Goal: Task Accomplishment & Management: Manage account settings

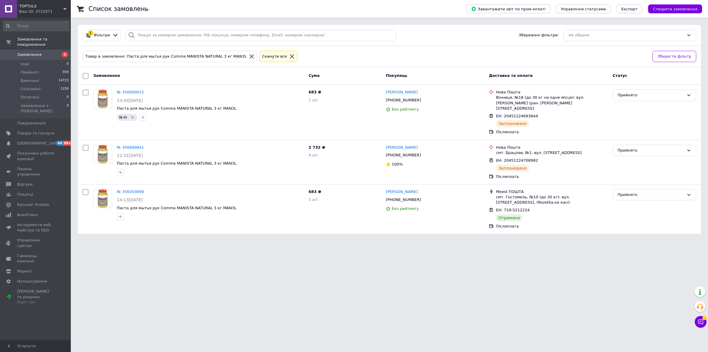
click at [37, 52] on span "Замовлення" at bounding box center [29, 54] width 25 height 5
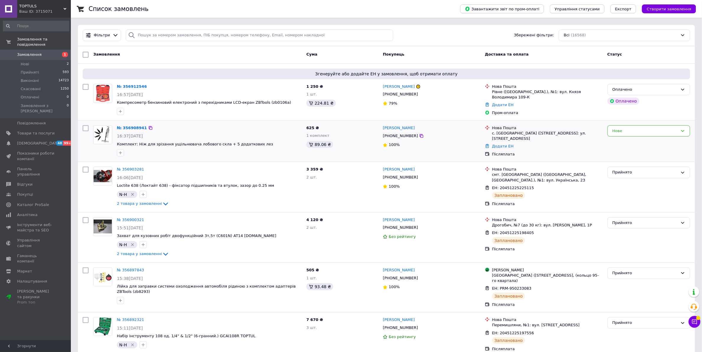
click at [86, 125] on input "checkbox" at bounding box center [86, 128] width 6 height 6
checkbox input "true"
click at [85, 85] on input "checkbox" at bounding box center [86, 87] width 6 height 6
checkbox input "true"
drag, startPoint x: 117, startPoint y: 54, endPoint x: 123, endPoint y: 63, distance: 10.9
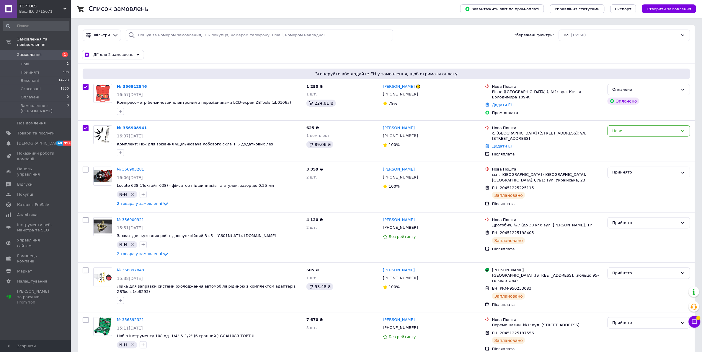
click at [117, 55] on span "Дії для 2 замовлень" at bounding box center [113, 54] width 40 height 5
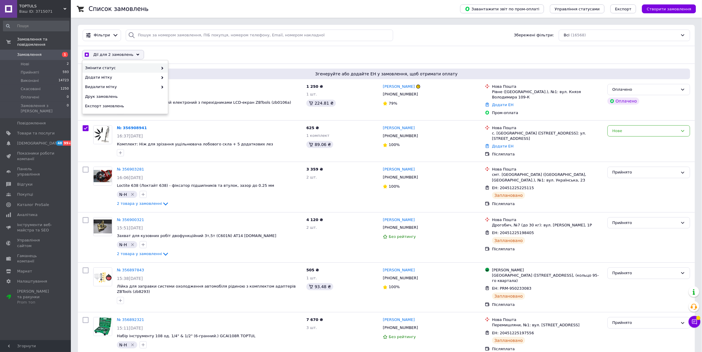
click at [129, 67] on span "Змінити статус" at bounding box center [121, 67] width 73 height 5
checkbox input "true"
click at [185, 67] on div "Прийнято" at bounding box center [211, 67] width 86 height 9
checkbox input "false"
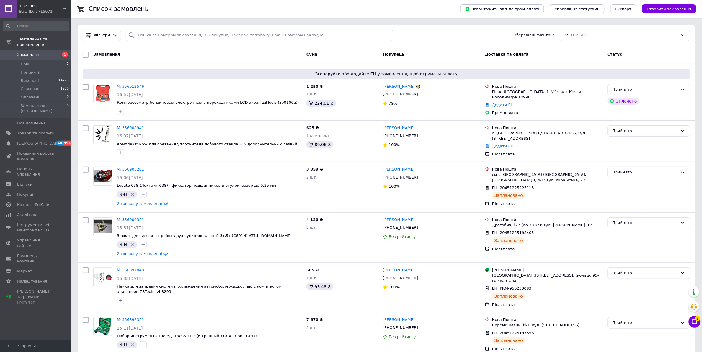
click at [31, 52] on link "Замовлення 1" at bounding box center [36, 55] width 72 height 10
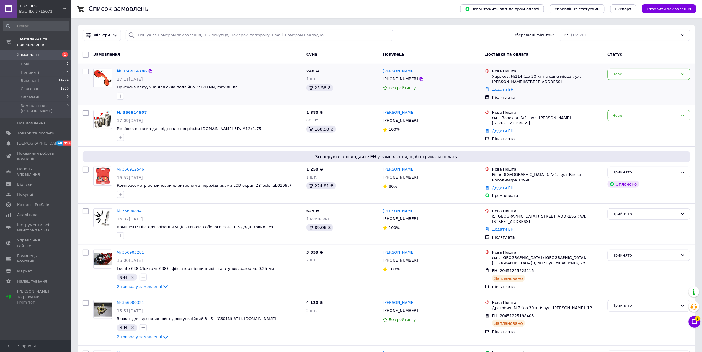
drag, startPoint x: 84, startPoint y: 112, endPoint x: 94, endPoint y: 74, distance: 38.9
click at [84, 112] on input "checkbox" at bounding box center [86, 113] width 6 height 6
checkbox input "true"
click at [86, 71] on input "checkbox" at bounding box center [86, 71] width 6 height 6
checkbox input "true"
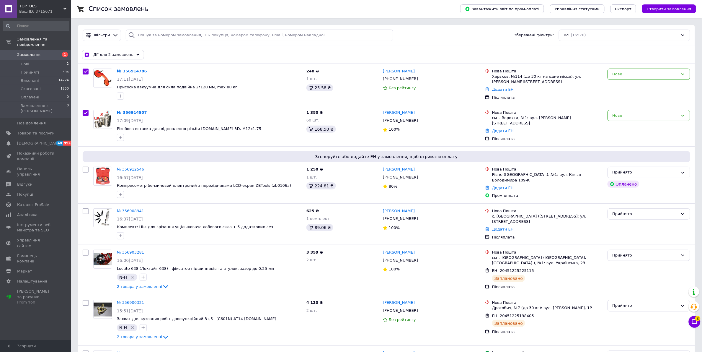
click at [110, 53] on span "Дії для 2 замовлень" at bounding box center [113, 54] width 40 height 5
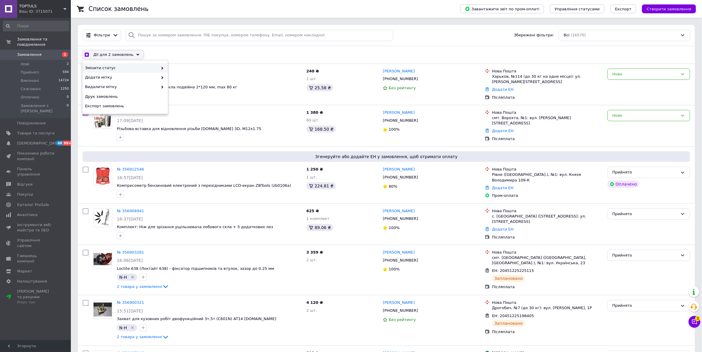
drag, startPoint x: 126, startPoint y: 67, endPoint x: 154, endPoint y: 70, distance: 28.5
click at [126, 67] on span "Змінити статус" at bounding box center [121, 67] width 73 height 5
checkbox input "true"
click at [178, 70] on div "Прийнято" at bounding box center [211, 67] width 86 height 9
checkbox input "false"
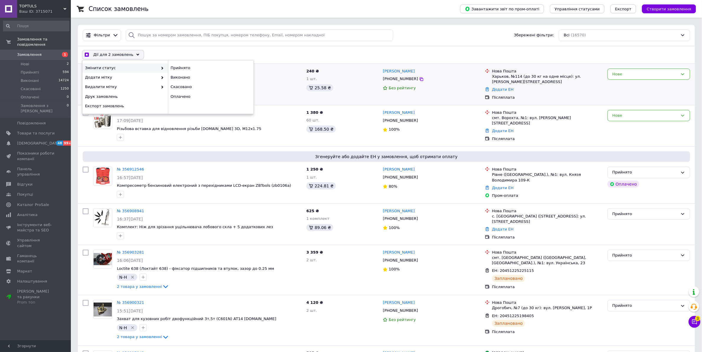
checkbox input "false"
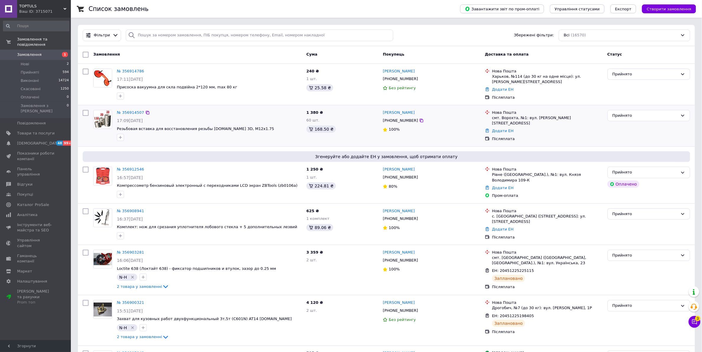
drag, startPoint x: 295, startPoint y: 128, endPoint x: 468, endPoint y: 130, distance: 173.0
click at [295, 128] on span "Резьбовая вставка для восстановления резьбы toptuls.com.ua 3D, М12х1.75" at bounding box center [209, 129] width 185 height 6
click at [502, 128] on link "Додати ЕН" at bounding box center [503, 130] width 22 height 4
click at [503, 151] on input "Добавить ЕН" at bounding box center [466, 149] width 79 height 12
paste input "20451225302738"
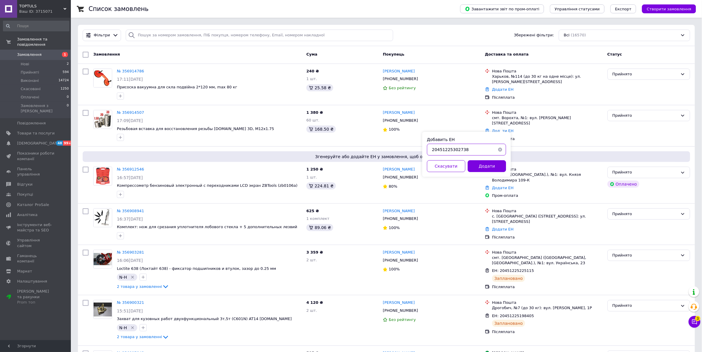
type input "20451225302738"
click at [496, 165] on button "Додати" at bounding box center [487, 166] width 38 height 12
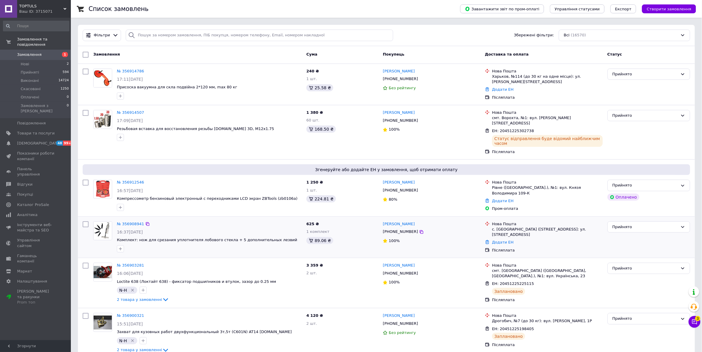
click at [283, 221] on div "№ 356908941" at bounding box center [209, 224] width 186 height 7
click at [507, 240] on link "Додати ЕН" at bounding box center [503, 242] width 22 height 4
click at [468, 256] on input "Добавить ЕН" at bounding box center [466, 255] width 79 height 12
paste input "20451225303248"
type input "20451225303248"
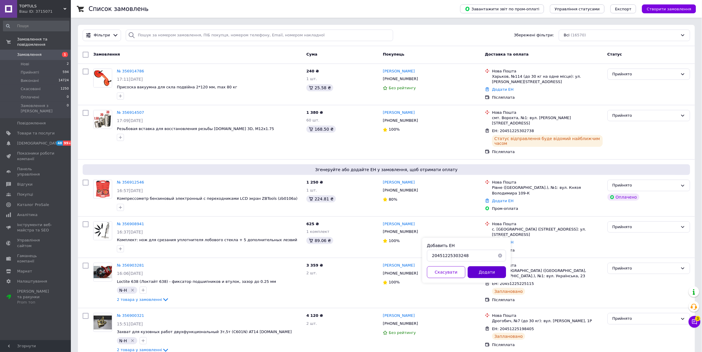
click at [483, 272] on button "Додати" at bounding box center [487, 272] width 38 height 12
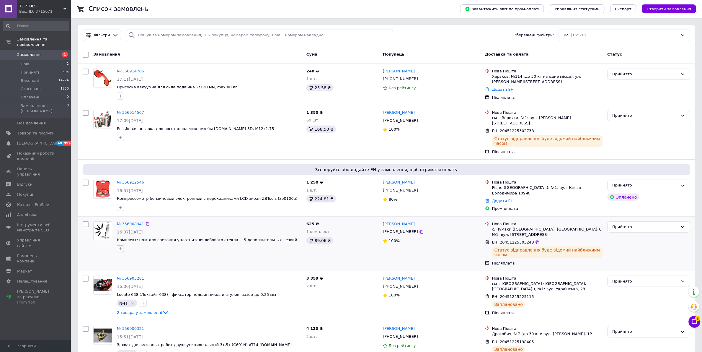
click at [120, 246] on icon "button" at bounding box center [120, 248] width 5 height 5
click at [121, 291] on input "N-Н" at bounding box center [122, 293] width 4 height 4
checkbox input "true"
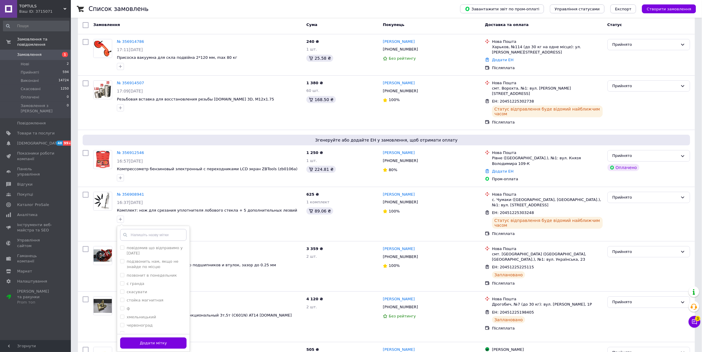
scroll to position [148, 0]
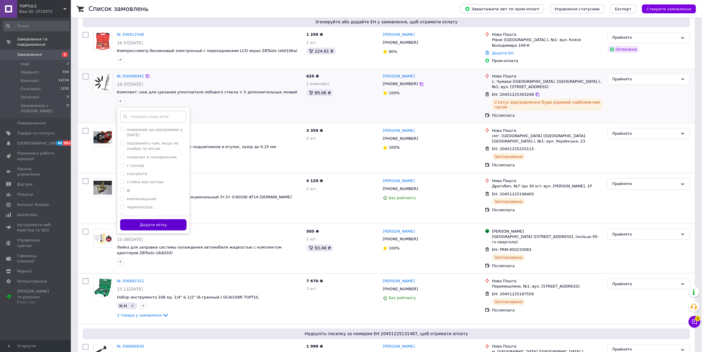
click at [166, 219] on button "Додати мітку" at bounding box center [153, 225] width 66 height 12
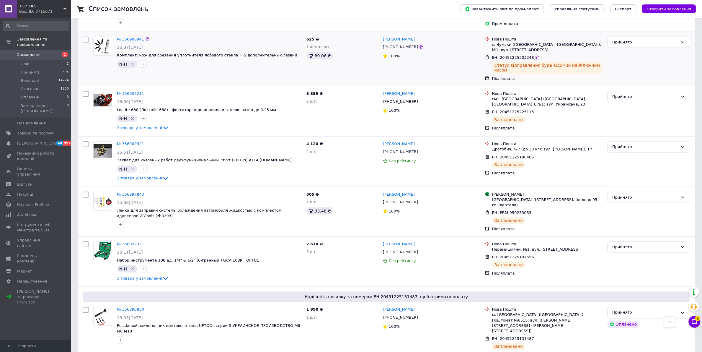
scroll to position [0, 0]
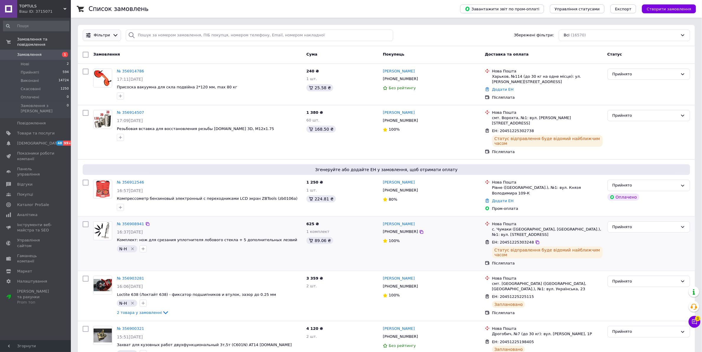
click at [112, 36] on icon at bounding box center [115, 35] width 6 height 6
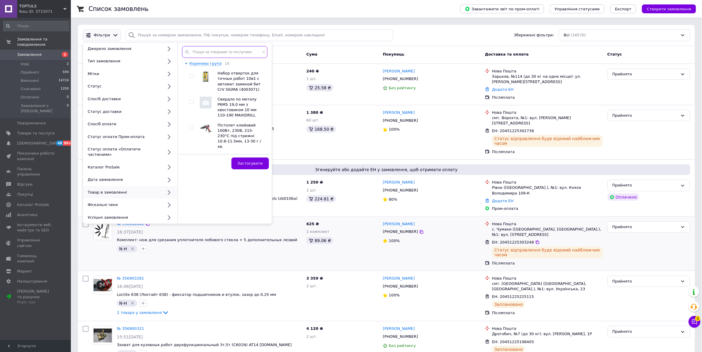
click at [231, 55] on input "text" at bounding box center [224, 52] width 85 height 12
type input "1244-"
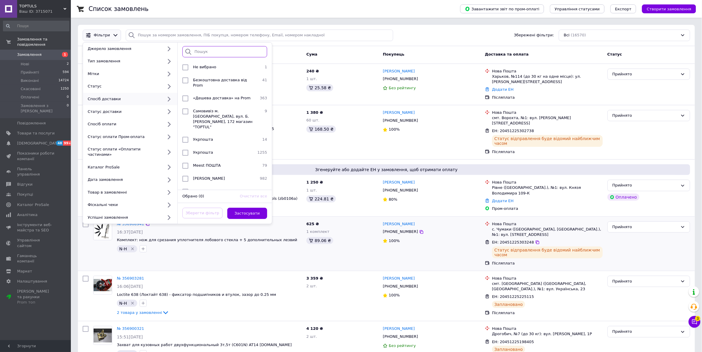
click at [220, 50] on input "search" at bounding box center [224, 52] width 85 height 12
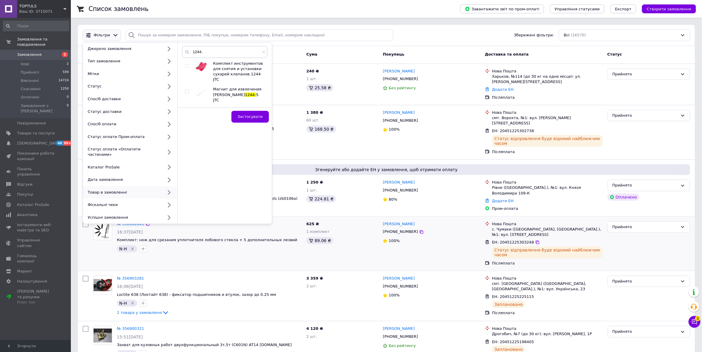
click at [188, 90] on input "checkbox" at bounding box center [187, 92] width 4 height 4
checkbox input "true"
click at [240, 111] on button "Застосувати" at bounding box center [249, 117] width 37 height 12
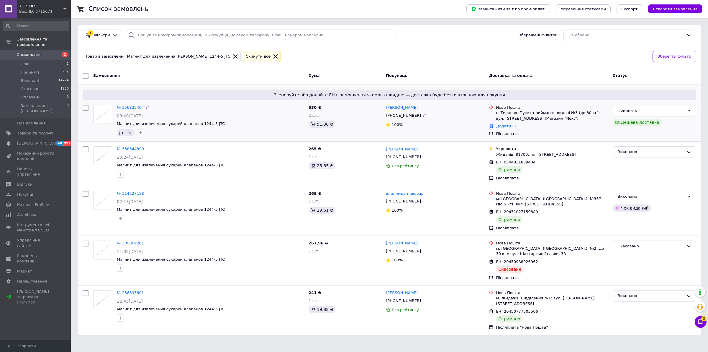
click at [511, 127] on link "Додати ЕН" at bounding box center [507, 126] width 22 height 4
click at [485, 149] on input "Добавить ЕН" at bounding box center [470, 150] width 79 height 12
paste input "20451225120874"
type input "20451225120874"
click at [491, 167] on button "Додати" at bounding box center [491, 167] width 38 height 12
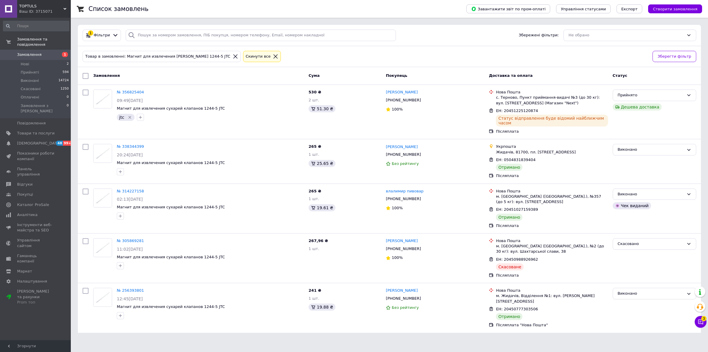
click at [199, 77] on div "Замовлення" at bounding box center [198, 76] width 215 height 11
click at [59, 52] on span "1" at bounding box center [63, 54] width 16 height 5
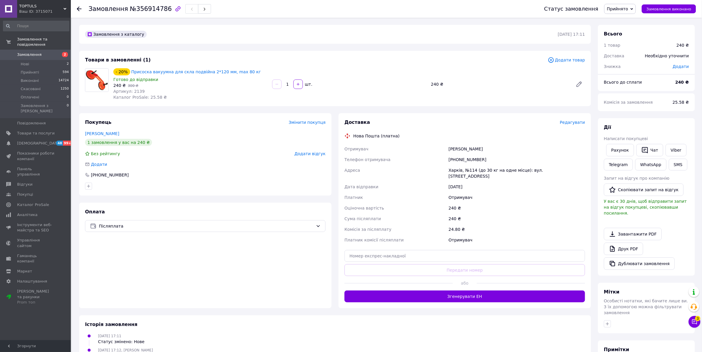
click at [579, 120] on span "Редагувати" at bounding box center [572, 122] width 25 height 5
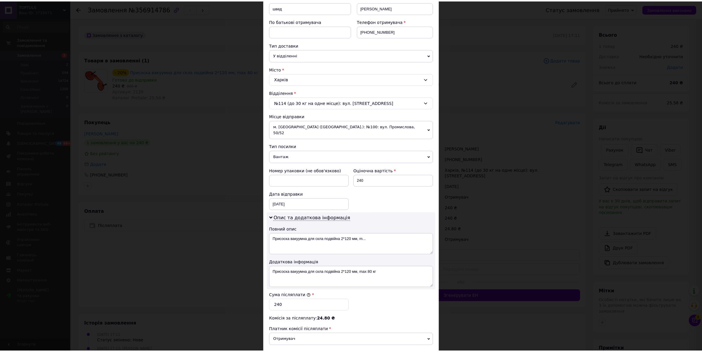
scroll to position [167, 0]
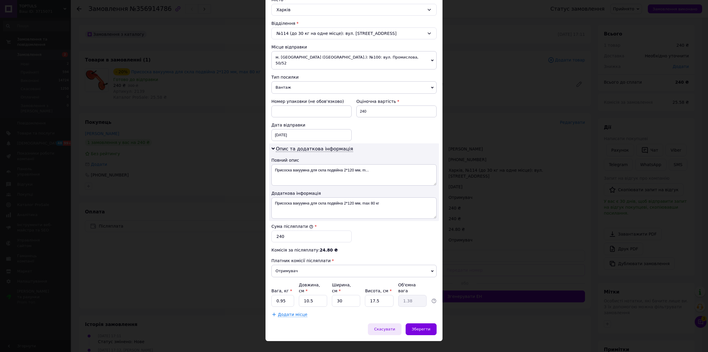
click at [385, 326] on span "Скасувати" at bounding box center [384, 328] width 21 height 4
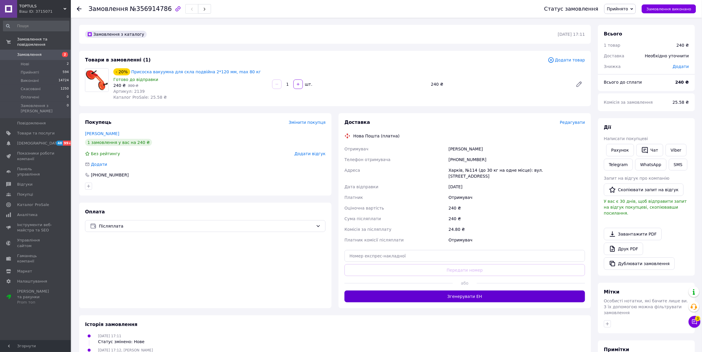
click at [483, 291] on button "Згенерувати ЕН" at bounding box center [464, 296] width 241 height 12
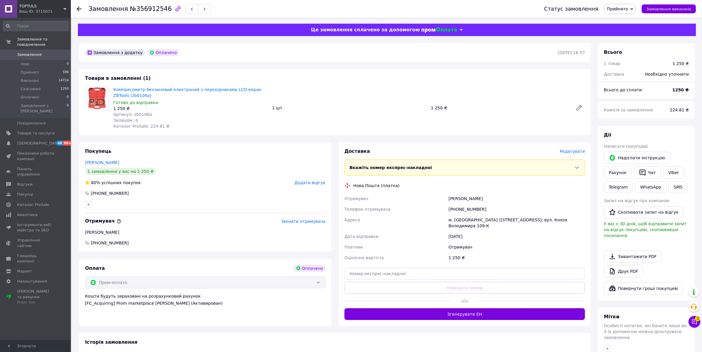
click at [584, 150] on span "Редагувати" at bounding box center [572, 151] width 25 height 5
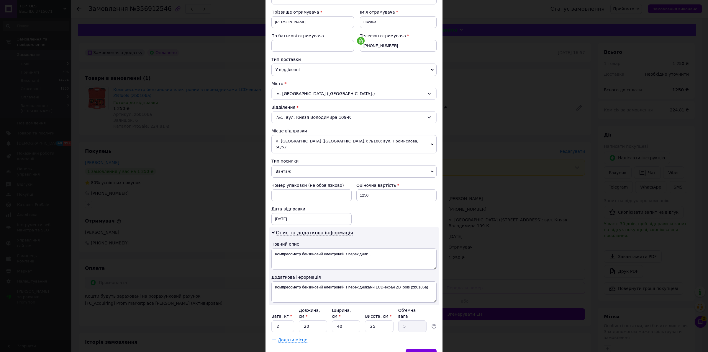
scroll to position [108, 0]
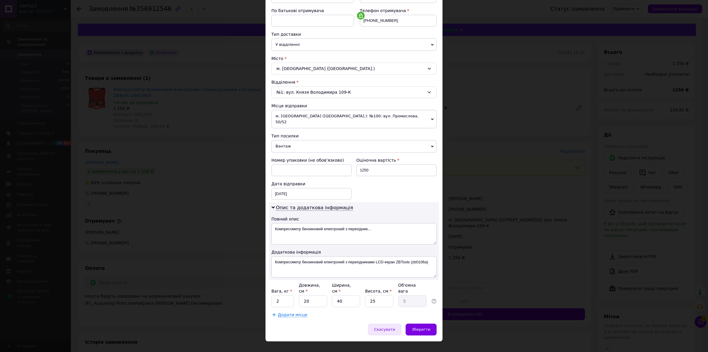
click at [394, 327] on span "Скасувати" at bounding box center [384, 329] width 21 height 4
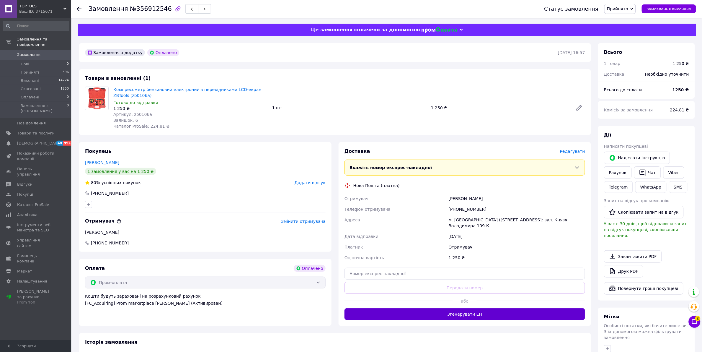
click at [453, 308] on button "Згенерувати ЕН" at bounding box center [464, 314] width 241 height 12
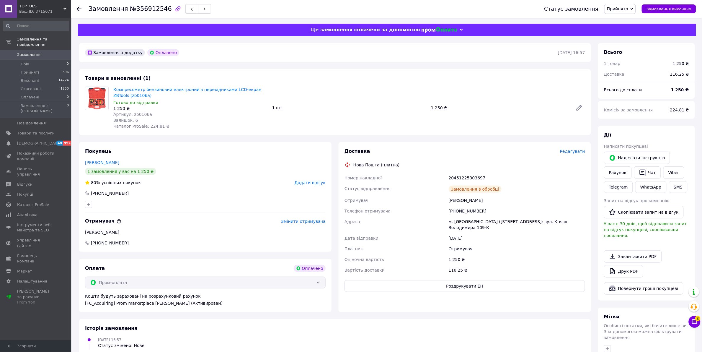
click at [577, 151] on span "Редагувати" at bounding box center [572, 151] width 25 height 5
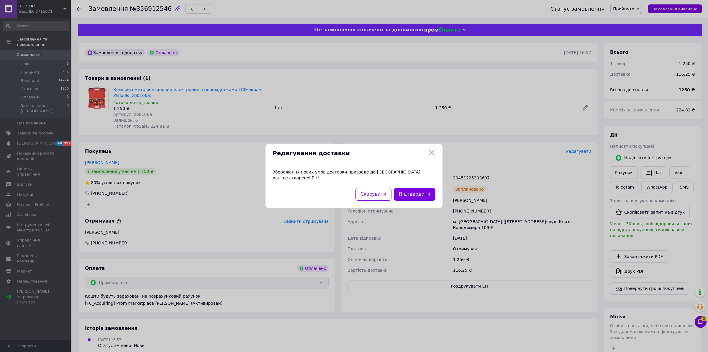
click at [417, 187] on div "Підтвердити" at bounding box center [415, 194] width 44 height 15
click at [417, 193] on button "Підтвердити" at bounding box center [415, 194] width 42 height 13
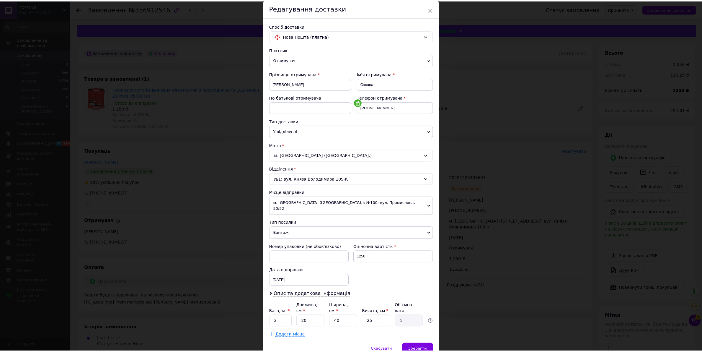
scroll to position [42, 0]
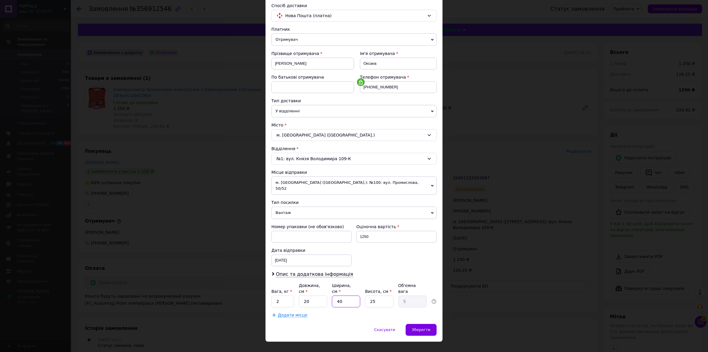
click at [353, 295] on input "40" at bounding box center [346, 301] width 28 height 12
type input "2"
type input "0.25"
type input "20"
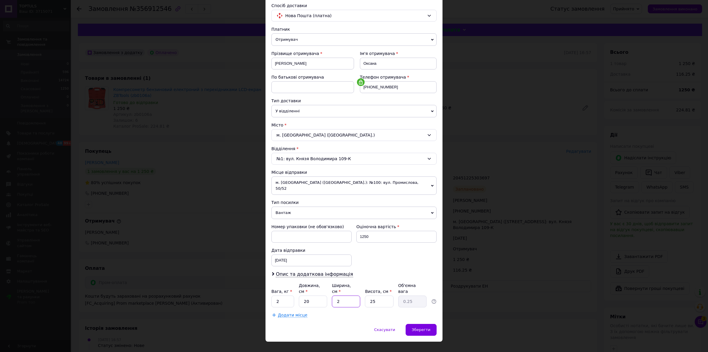
type input "2.5"
type input "20"
click at [387, 295] on input "25" at bounding box center [379, 301] width 28 height 12
type input "2"
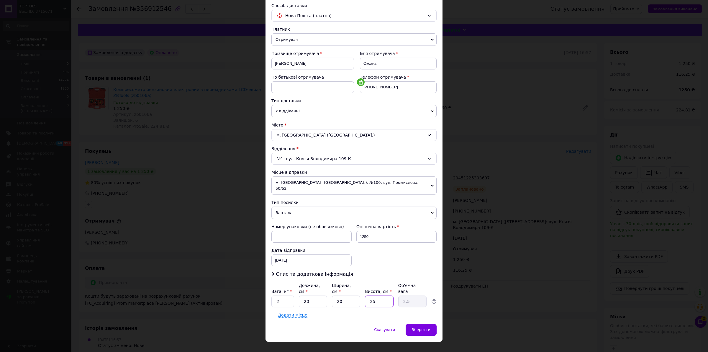
type input "0.2"
type input "20"
type input "2"
type input "20"
click at [425, 327] on span "Зберегти" at bounding box center [421, 329] width 19 height 4
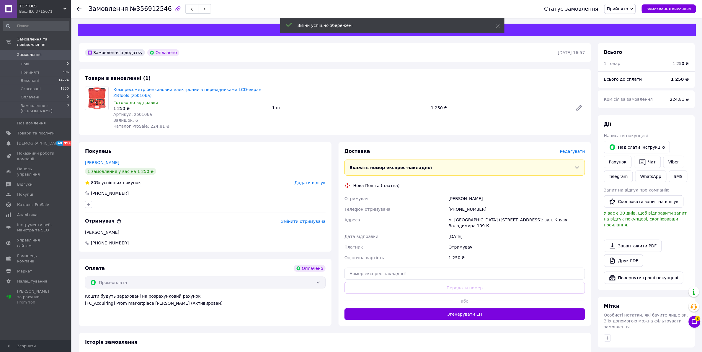
click at [470, 309] on button "Згенерувати ЕН" at bounding box center [464, 314] width 241 height 12
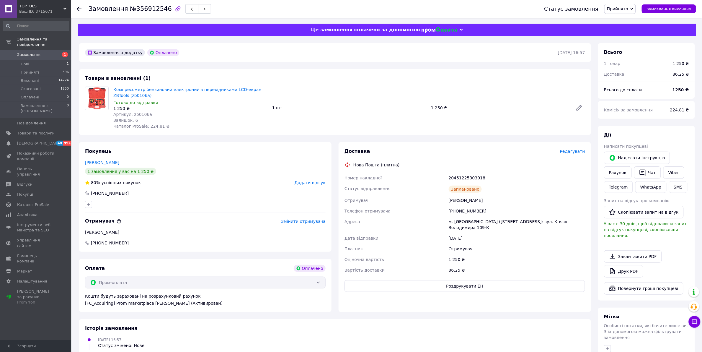
click at [579, 150] on span "Редагувати" at bounding box center [572, 151] width 25 height 5
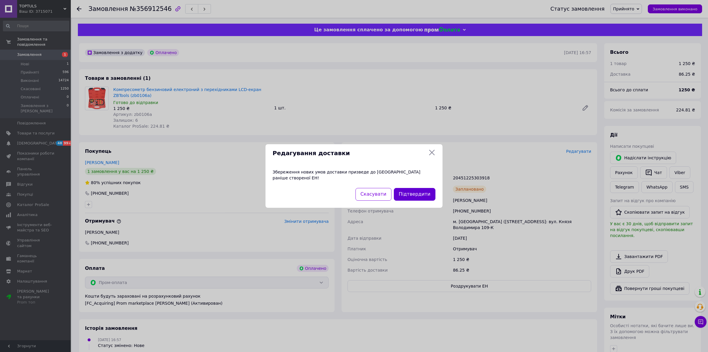
click at [418, 188] on button "Підтвердити" at bounding box center [415, 194] width 42 height 13
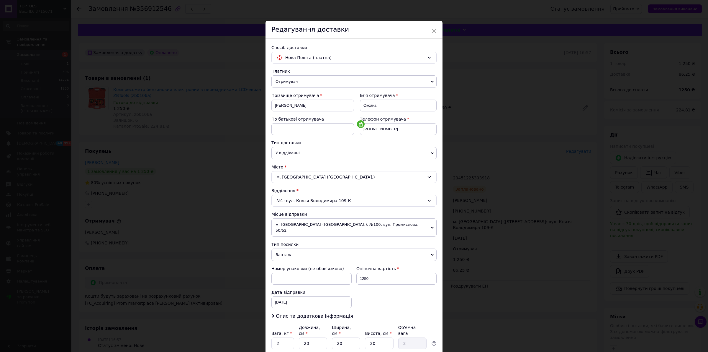
click at [294, 175] on div "м. [GEOGRAPHIC_DATA] ([GEOGRAPHIC_DATA].)" at bounding box center [354, 177] width 165 height 12
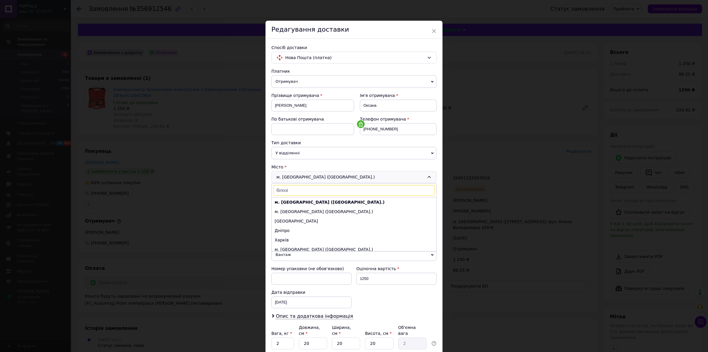
type input "білозір"
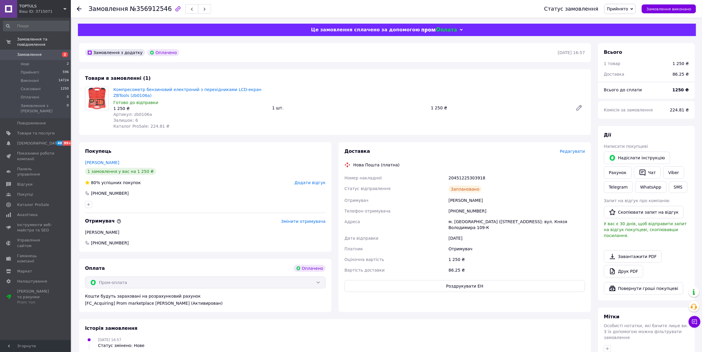
click at [404, 5] on div "Замовлення №356912546" at bounding box center [311, 9] width 444 height 18
click at [576, 154] on div "Доставка Редагувати Нова Пошта (платна) Номер накладної 20451225303918 Статус в…" at bounding box center [464, 220] width 241 height 144
click at [577, 151] on span "Редагувати" at bounding box center [572, 151] width 25 height 5
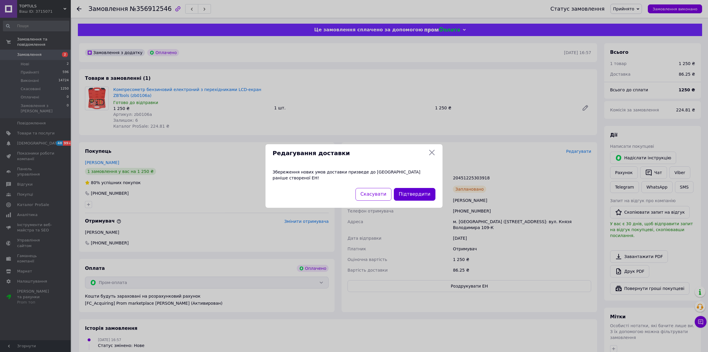
click at [416, 188] on button "Підтвердити" at bounding box center [415, 194] width 42 height 13
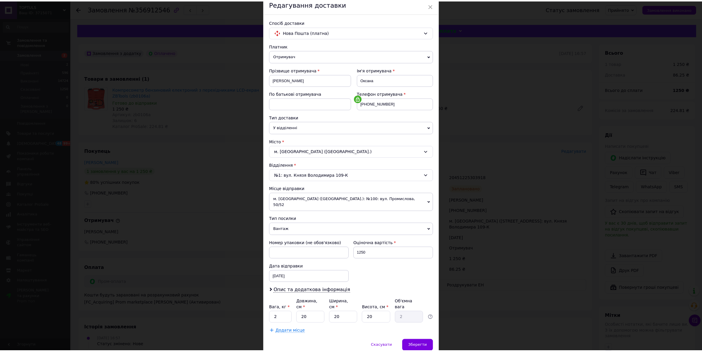
scroll to position [42, 0]
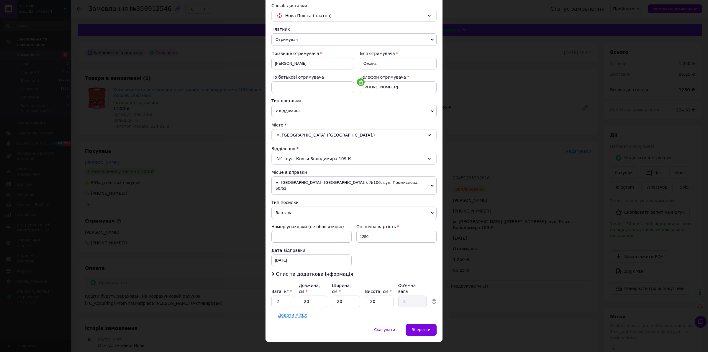
click at [333, 135] on div "м. Рівне (Рівненська обл.)" at bounding box center [354, 135] width 165 height 12
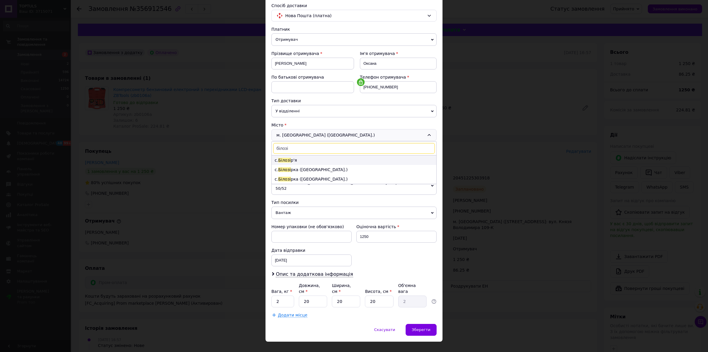
type input "білозі"
click at [332, 159] on li "с. Білозі р'я" at bounding box center [354, 159] width 165 height 9
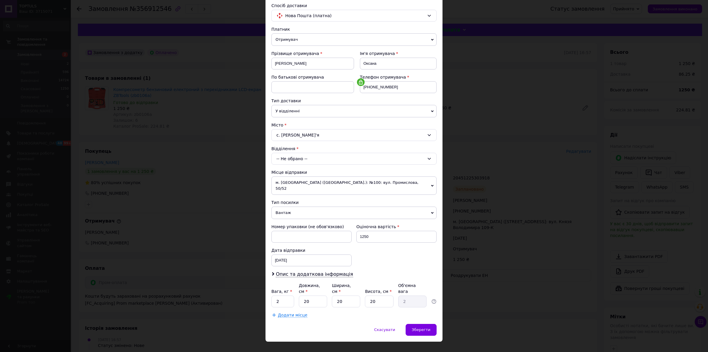
click at [334, 157] on div "-- Не обрано --" at bounding box center [354, 159] width 165 height 12
click at [360, 186] on li "№1: вул. Незалежності, 168а" at bounding box center [354, 183] width 165 height 9
click at [416, 327] on span "Зберегти" at bounding box center [421, 329] width 19 height 4
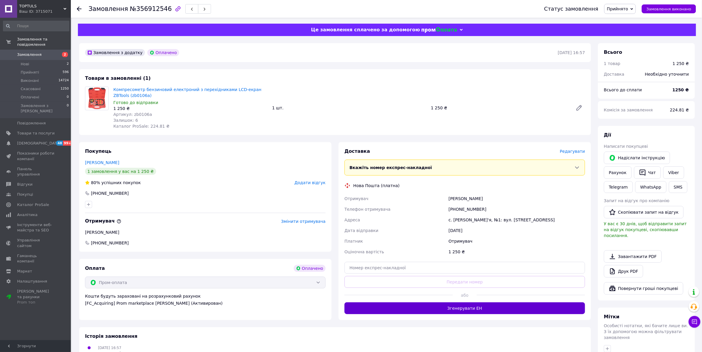
click at [454, 309] on button "Згенерувати ЕН" at bounding box center [464, 308] width 241 height 12
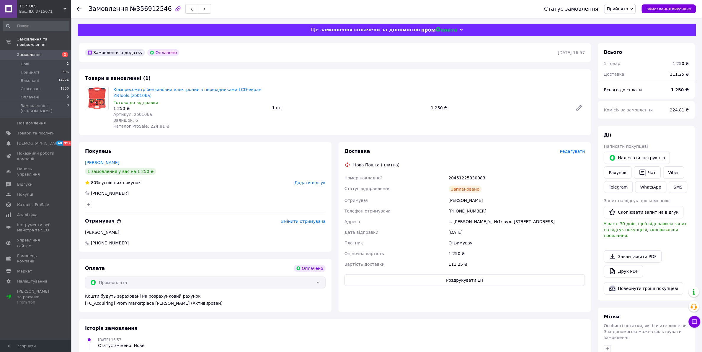
click at [469, 177] on div "20451225330983" at bounding box center [516, 177] width 139 height 11
copy div "20451225330983"
click at [693, 321] on icon at bounding box center [695, 322] width 6 height 6
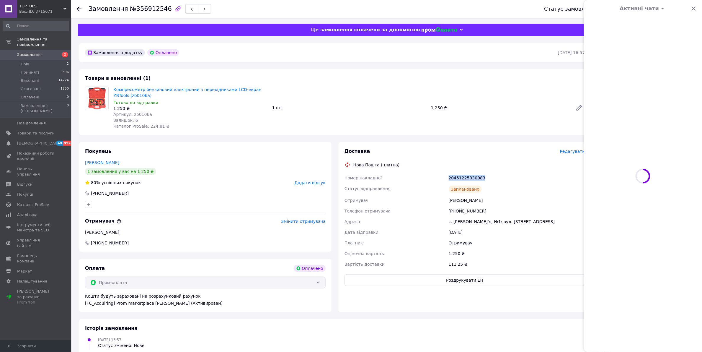
click at [390, 109] on div "1 шт." at bounding box center [349, 108] width 159 height 8
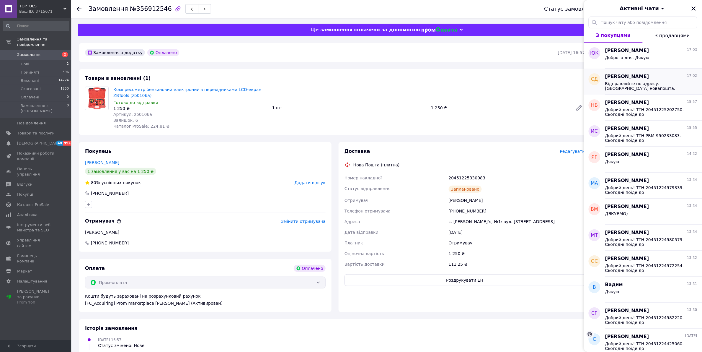
click at [673, 84] on span "Відправляйте по адресу.[GEOGRAPHIC_DATA] новапошта.[PERSON_NAME].063 4617892." at bounding box center [647, 85] width 84 height 9
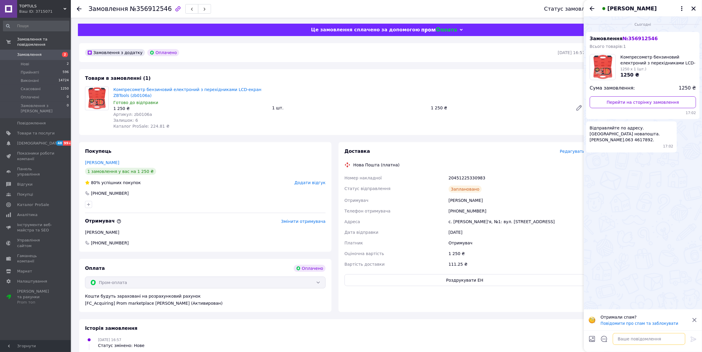
click at [647, 340] on textarea at bounding box center [649, 339] width 73 height 12
paste textarea "Добрий день! ТТН 20451225330983. Сьогодні поїде до Вас! Дякуємо за замовлення і…"
type textarea "Добрий день! ТТН 20451225330983. Сьогодні поїде до Вас! Дякуємо за замовлення і…"
click at [695, 337] on icon at bounding box center [693, 338] width 7 height 7
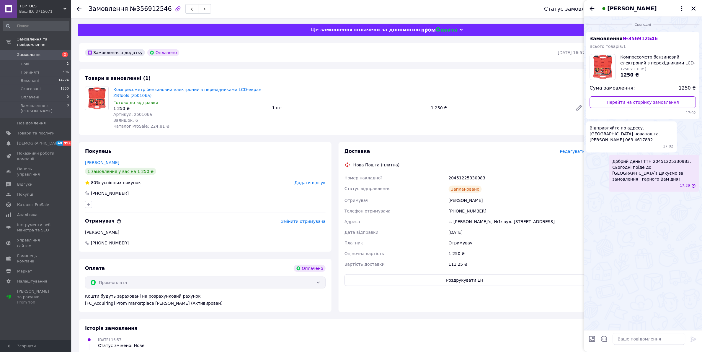
scroll to position [0, 0]
click at [693, 6] on icon "Закрити" at bounding box center [693, 8] width 5 height 5
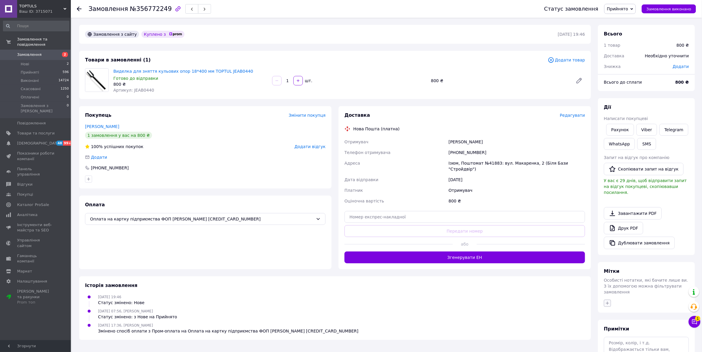
click at [608, 300] on icon "button" at bounding box center [607, 302] width 5 height 5
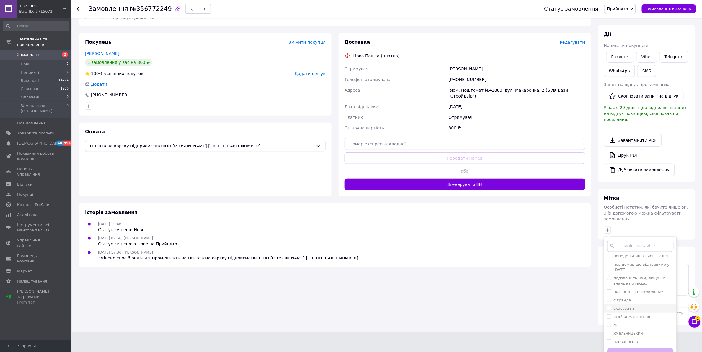
scroll to position [124, 0]
click at [610, 292] on input "с гранда" at bounding box center [609, 294] width 4 height 4
checkbox input "true"
drag, startPoint x: 632, startPoint y: 344, endPoint x: 624, endPoint y: 331, distance: 15.4
click at [632, 319] on button "Додати мітку" at bounding box center [640, 354] width 66 height 12
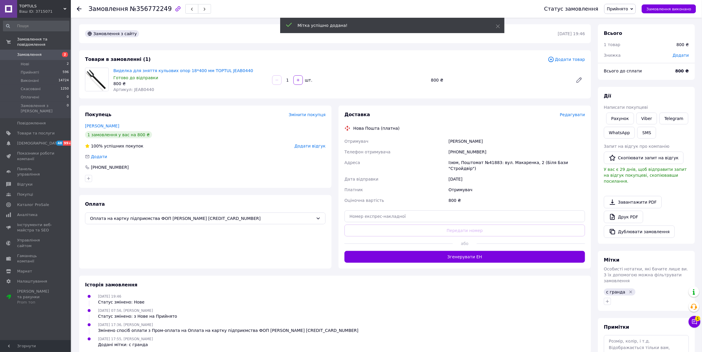
scroll to position [0, 0]
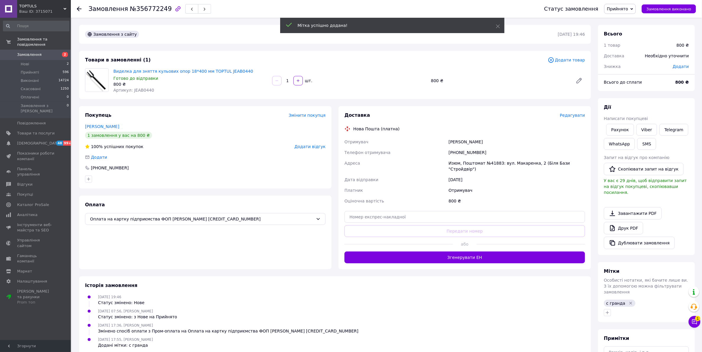
click at [446, 142] on div "Отримувач" at bounding box center [395, 141] width 104 height 11
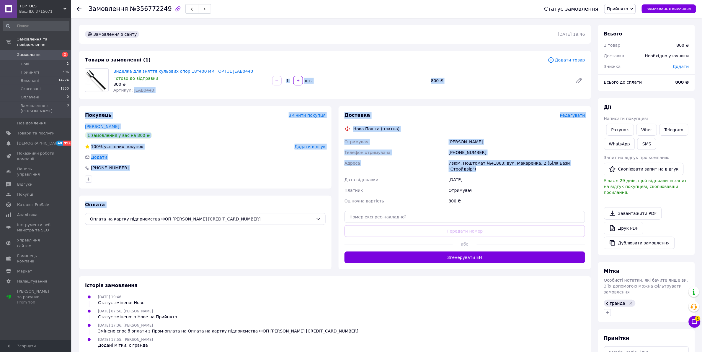
drag, startPoint x: 130, startPoint y: 88, endPoint x: 583, endPoint y: 160, distance: 458.6
click at [583, 160] on div "Замовлення з сайту [DATE] 19:46 Товари в замовленні (1) Додати товар Виделка дл…" at bounding box center [335, 216] width 519 height 382
copy div "JEAB0440   шт. 800 ₴ Покупець Змінити покупця [PERSON_NAME] 1 замовлення у вас …"
click at [645, 129] on link "Viber" at bounding box center [646, 130] width 21 height 12
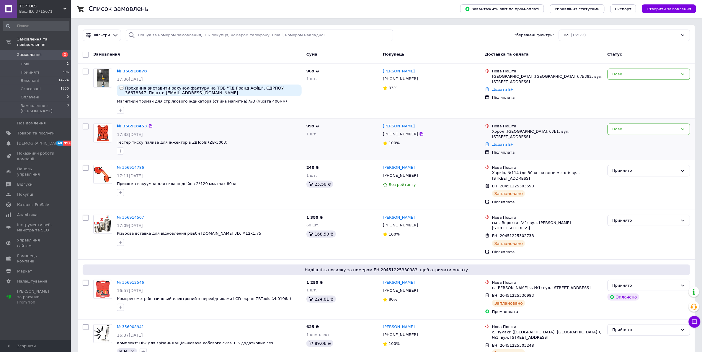
click at [84, 124] on input "checkbox" at bounding box center [86, 126] width 6 height 6
checkbox input "true"
click at [86, 71] on input "checkbox" at bounding box center [86, 71] width 6 height 6
checkbox input "true"
click at [102, 54] on span "Дії для 1 замовлення" at bounding box center [114, 54] width 43 height 5
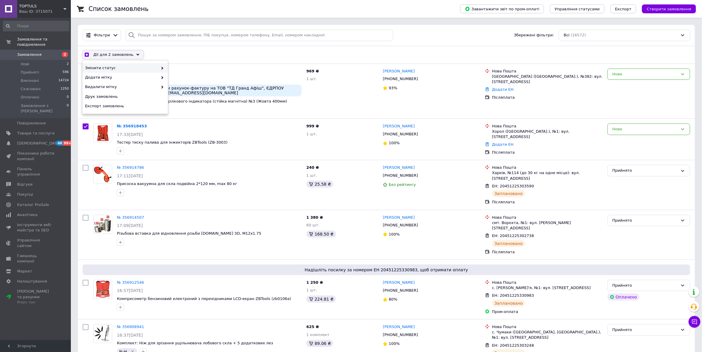
click at [125, 66] on span "Змінити статус" at bounding box center [121, 67] width 73 height 5
checkbox input "true"
click at [184, 66] on div "Прийнято" at bounding box center [211, 67] width 86 height 9
checkbox input "false"
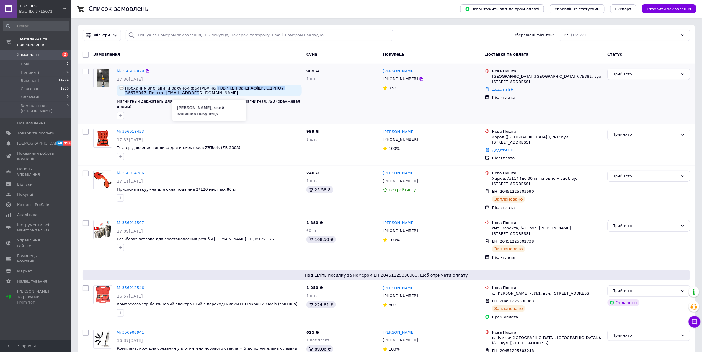
drag, startPoint x: 161, startPoint y: 92, endPoint x: 204, endPoint y: 89, distance: 43.5
click at [204, 89] on span "Прохання виставити рахунок-фактуру на ТОВ "ТД Гранд Афіш", ЄДРПОУ 36678347. Пош…" at bounding box center [212, 90] width 174 height 9
copy span "ТОВ "ТД Гранд Афіш", ЄДРПОУ 36678347. Пошта: zakupka@ga.ua"
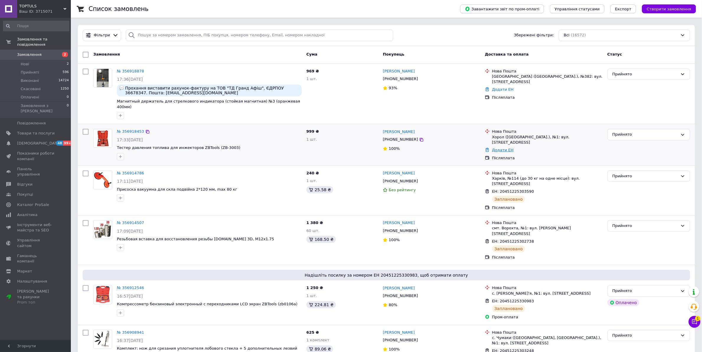
click at [501, 148] on link "Додати ЕН" at bounding box center [503, 150] width 22 height 4
click at [490, 162] on input "Добавить ЕН" at bounding box center [466, 163] width 79 height 12
paste input "20451225336079"
type input "20451225336079"
click at [479, 179] on button "Додати" at bounding box center [487, 180] width 38 height 12
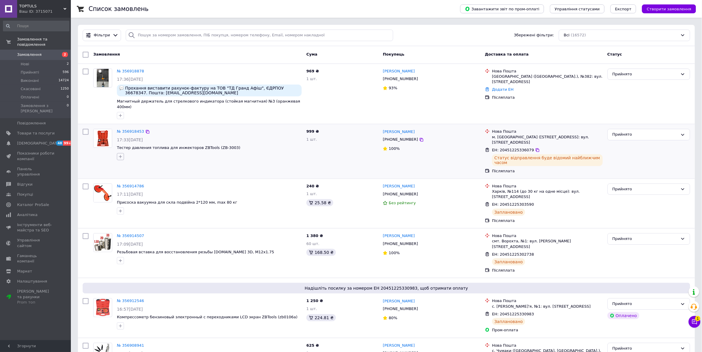
click at [121, 154] on icon "button" at bounding box center [120, 156] width 5 height 5
click at [122, 199] on input "N-Н" at bounding box center [122, 201] width 4 height 4
checkbox input "true"
click at [155, 275] on button "Додати мітку" at bounding box center [153, 281] width 66 height 12
click at [38, 52] on span "Замовлення" at bounding box center [29, 54] width 25 height 5
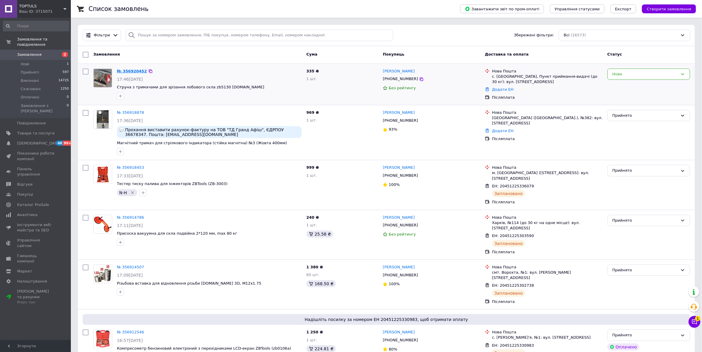
click at [134, 73] on link "№ 356920452" at bounding box center [132, 71] width 30 height 4
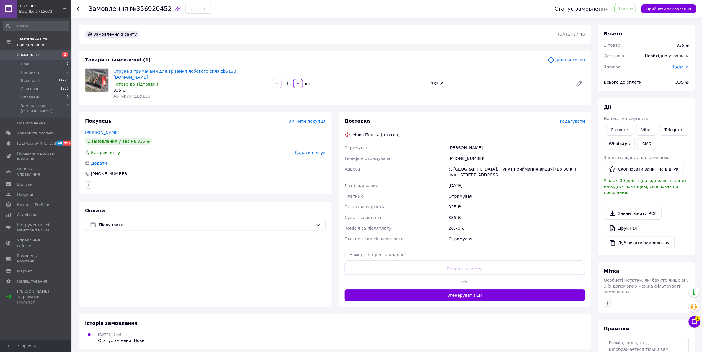
drag, startPoint x: 668, startPoint y: 7, endPoint x: 660, endPoint y: 21, distance: 15.9
click at [668, 7] on span "Прийняти замовлення" at bounding box center [668, 9] width 45 height 4
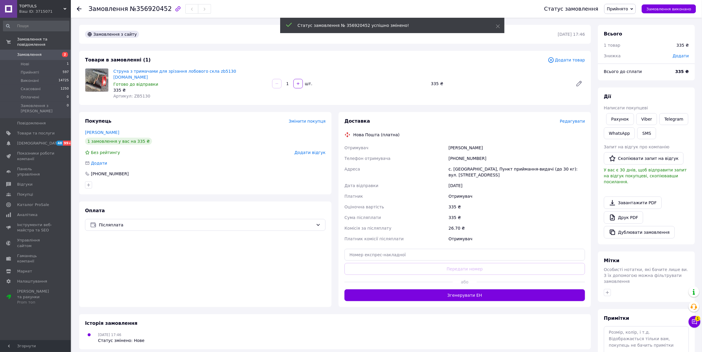
click at [579, 119] on span "Редагувати" at bounding box center [572, 121] width 25 height 5
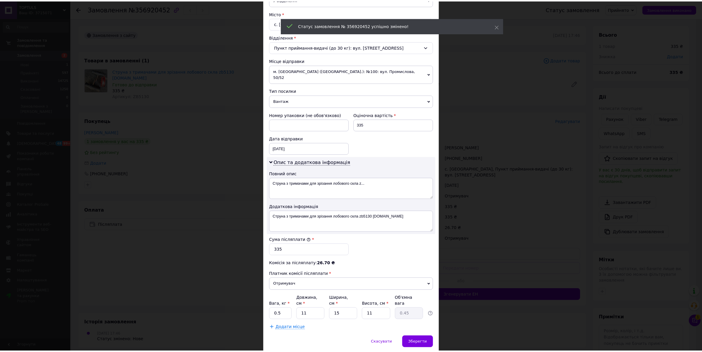
scroll to position [167, 0]
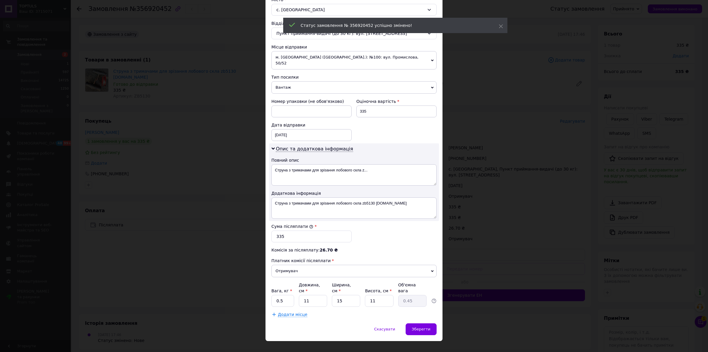
drag, startPoint x: 383, startPoint y: 322, endPoint x: 406, endPoint y: 311, distance: 26.0
click at [386, 323] on div "Скасувати" at bounding box center [384, 329] width 33 height 12
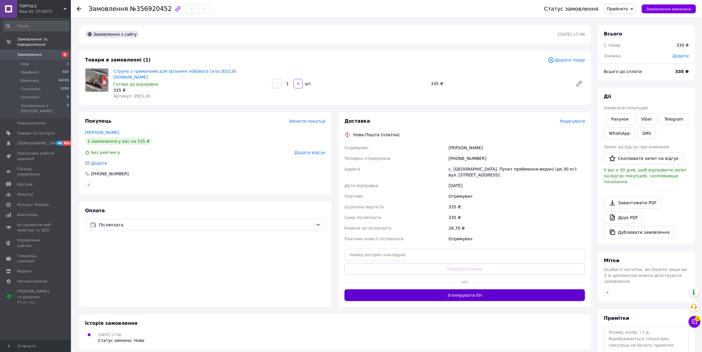
click at [463, 289] on button "Згенерувати ЕН" at bounding box center [464, 295] width 241 height 12
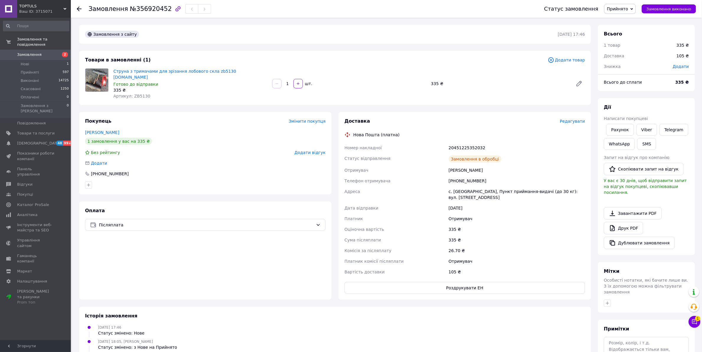
click at [468, 142] on div "20451225352032" at bounding box center [516, 147] width 139 height 11
click at [29, 52] on span "Замовлення" at bounding box center [29, 54] width 25 height 5
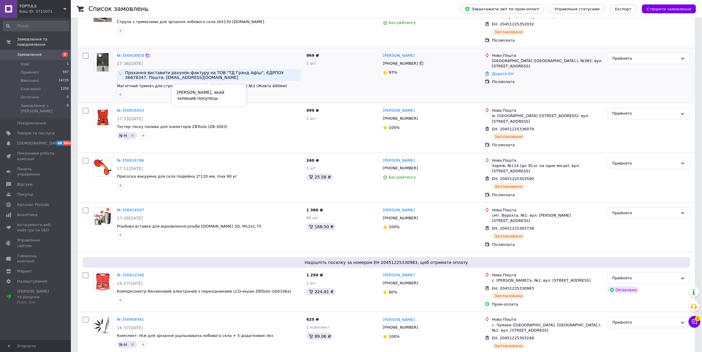
scroll to position [111, 0]
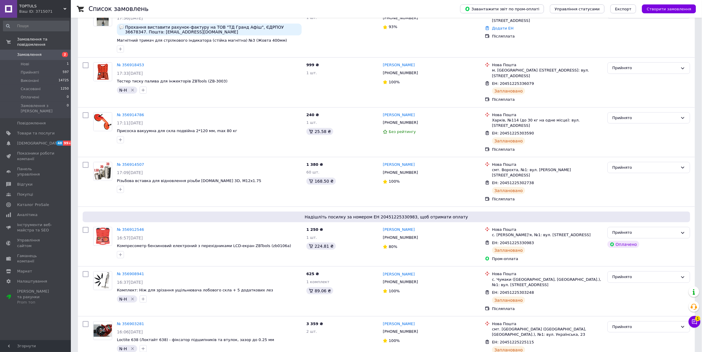
click at [43, 52] on span "Замовлення" at bounding box center [35, 54] width 37 height 5
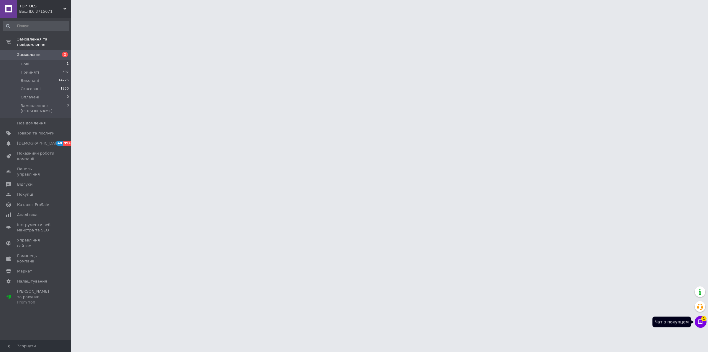
click at [700, 319] on icon at bounding box center [701, 321] width 5 height 5
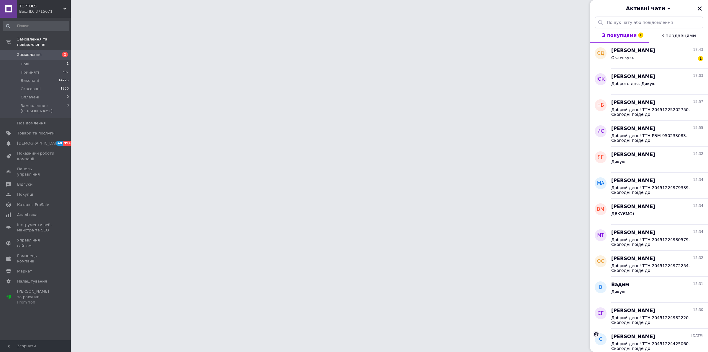
click at [659, 58] on div "Ок.очікую. 1" at bounding box center [658, 58] width 92 height 9
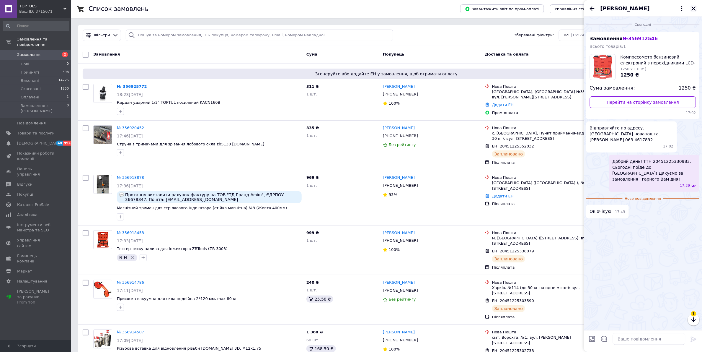
click at [697, 8] on button "Закрити" at bounding box center [693, 8] width 7 height 7
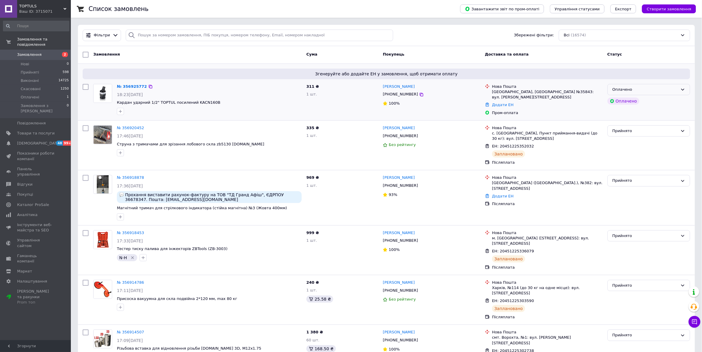
click at [651, 92] on div "Оплачено" at bounding box center [646, 89] width 66 height 6
click at [650, 102] on li "Прийнято" at bounding box center [649, 101] width 82 height 11
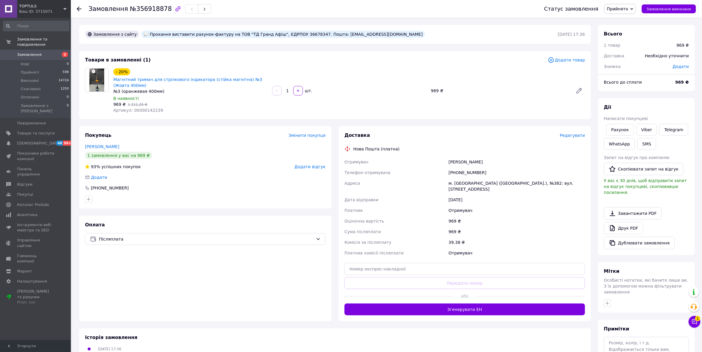
click at [343, 34] on div "Прохання виставити рахунок-фактуру на ТОВ "ТД Гранд Афіш", ЄДРПОУ 36678347. Пош…" at bounding box center [283, 34] width 284 height 7
click at [351, 32] on div "Замовлення з сайту Прохання виставити рахунок-фактуру на ТОВ "ТД Гранд Афіш", Є…" at bounding box center [321, 34] width 474 height 9
drag, startPoint x: 330, startPoint y: 33, endPoint x: 316, endPoint y: 35, distance: 14.0
click at [316, 35] on div "Прохання виставити рахунок-фактуру на ТОВ "ТД Гранд Афіш", ЄДРПОУ 36678347. Пош…" at bounding box center [283, 34] width 286 height 9
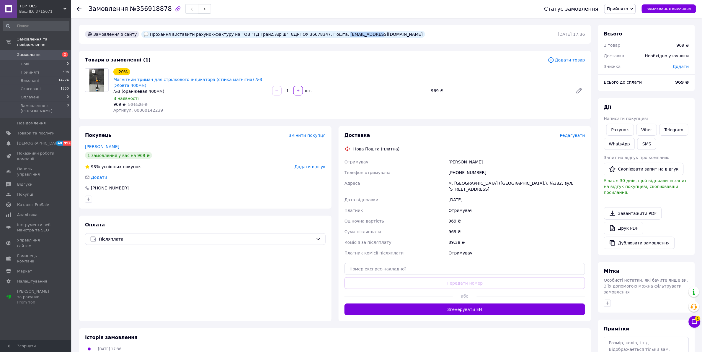
copy div "zakupka@ga.ua"
click at [649, 131] on link "Viber" at bounding box center [646, 130] width 21 height 12
click at [638, 224] on link "Друк PDF" at bounding box center [623, 228] width 39 height 12
drag, startPoint x: 180, startPoint y: 123, endPoint x: 151, endPoint y: 89, distance: 45.4
click at [180, 123] on div "Замовлення з сайту Прохання виставити рахунок-фактуру на ТОВ "ТД Гранд Афіш", Є…" at bounding box center [335, 211] width 519 height 373
